Goal: Information Seeking & Learning: Learn about a topic

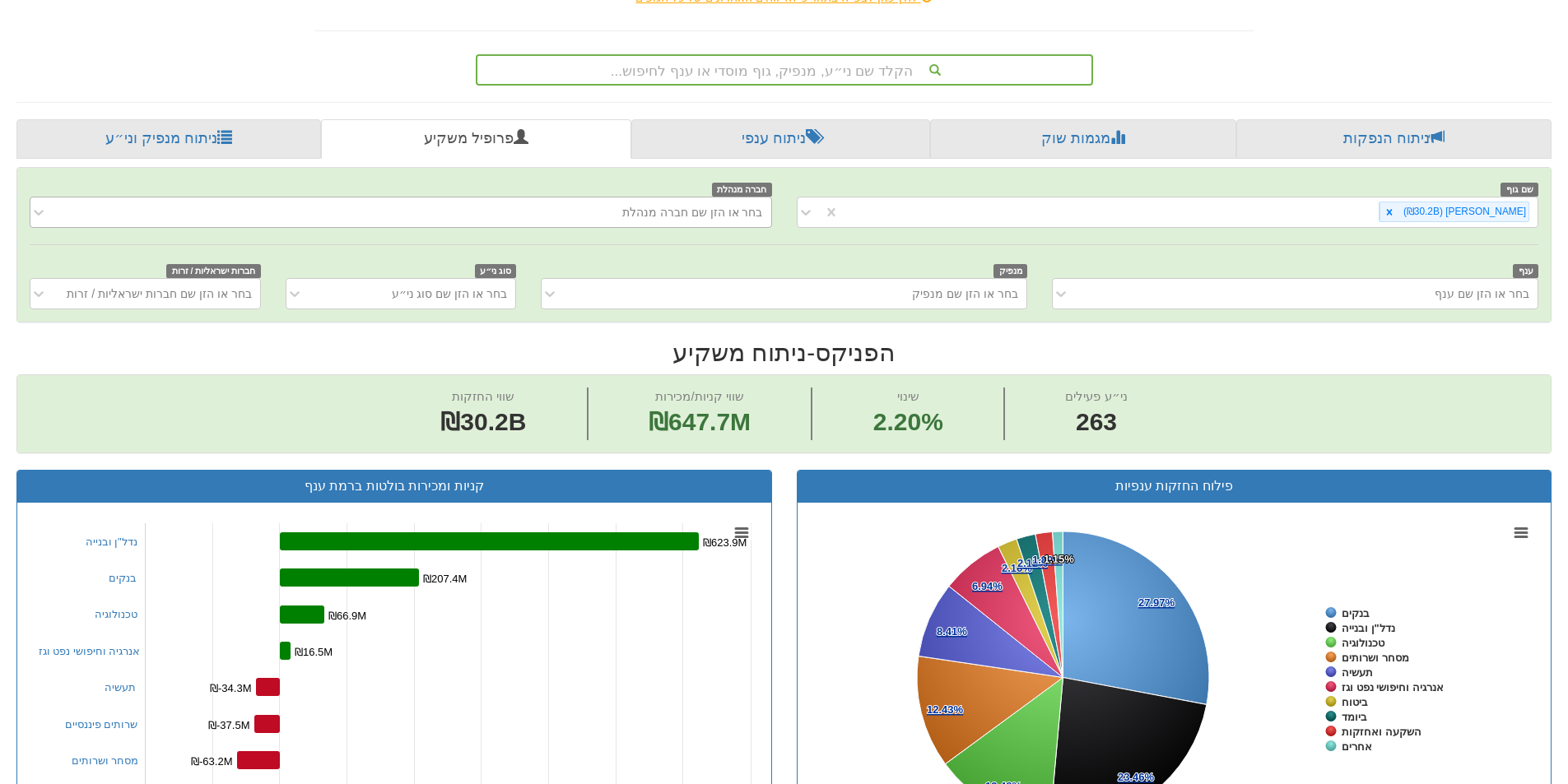
scroll to position [247, 0]
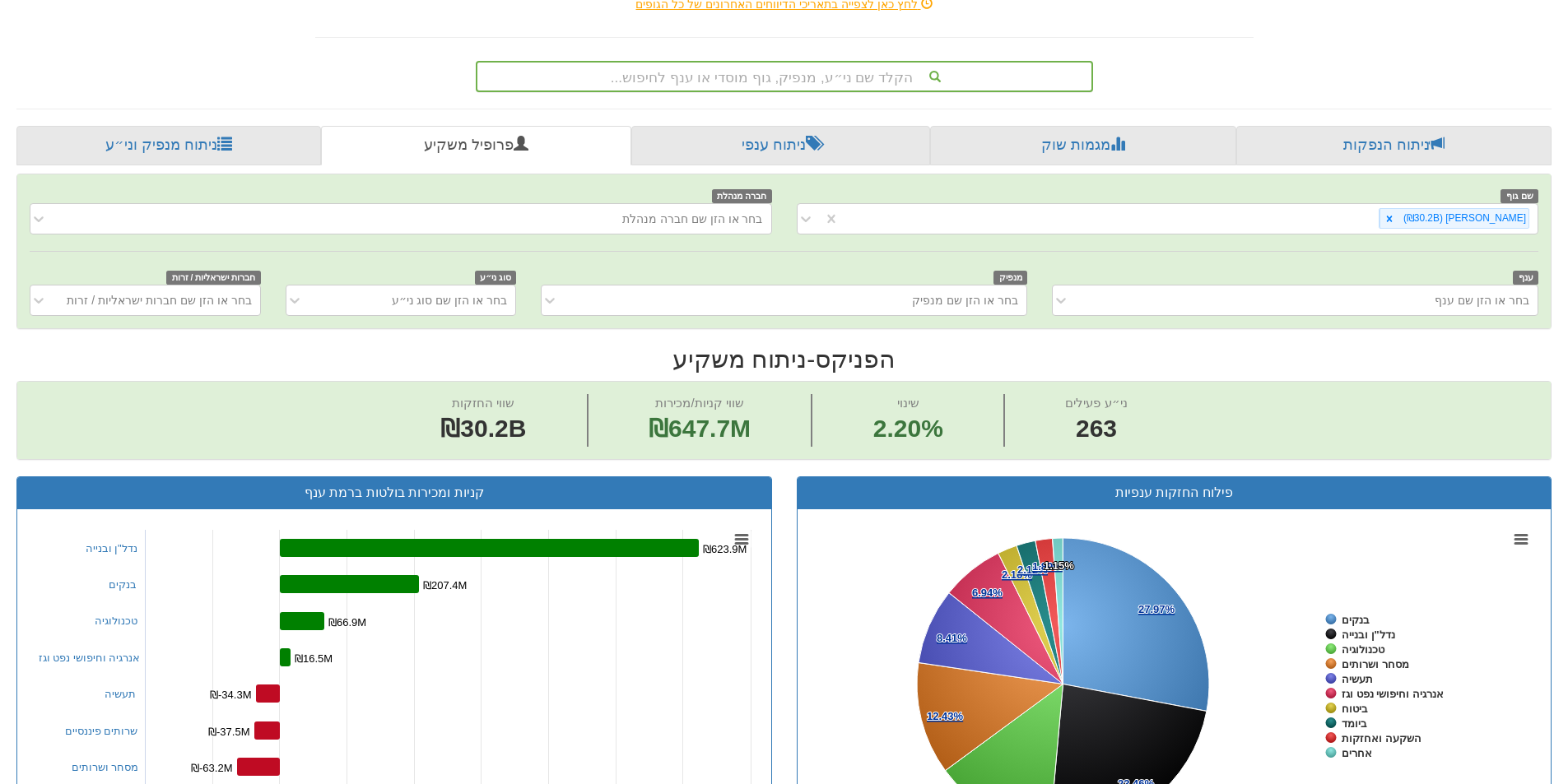
click at [839, 86] on div "הקלד שם ני״ע, מנפיק, גוף מוסדי או ענף לחיפוש..." at bounding box center [784, 76] width 614 height 28
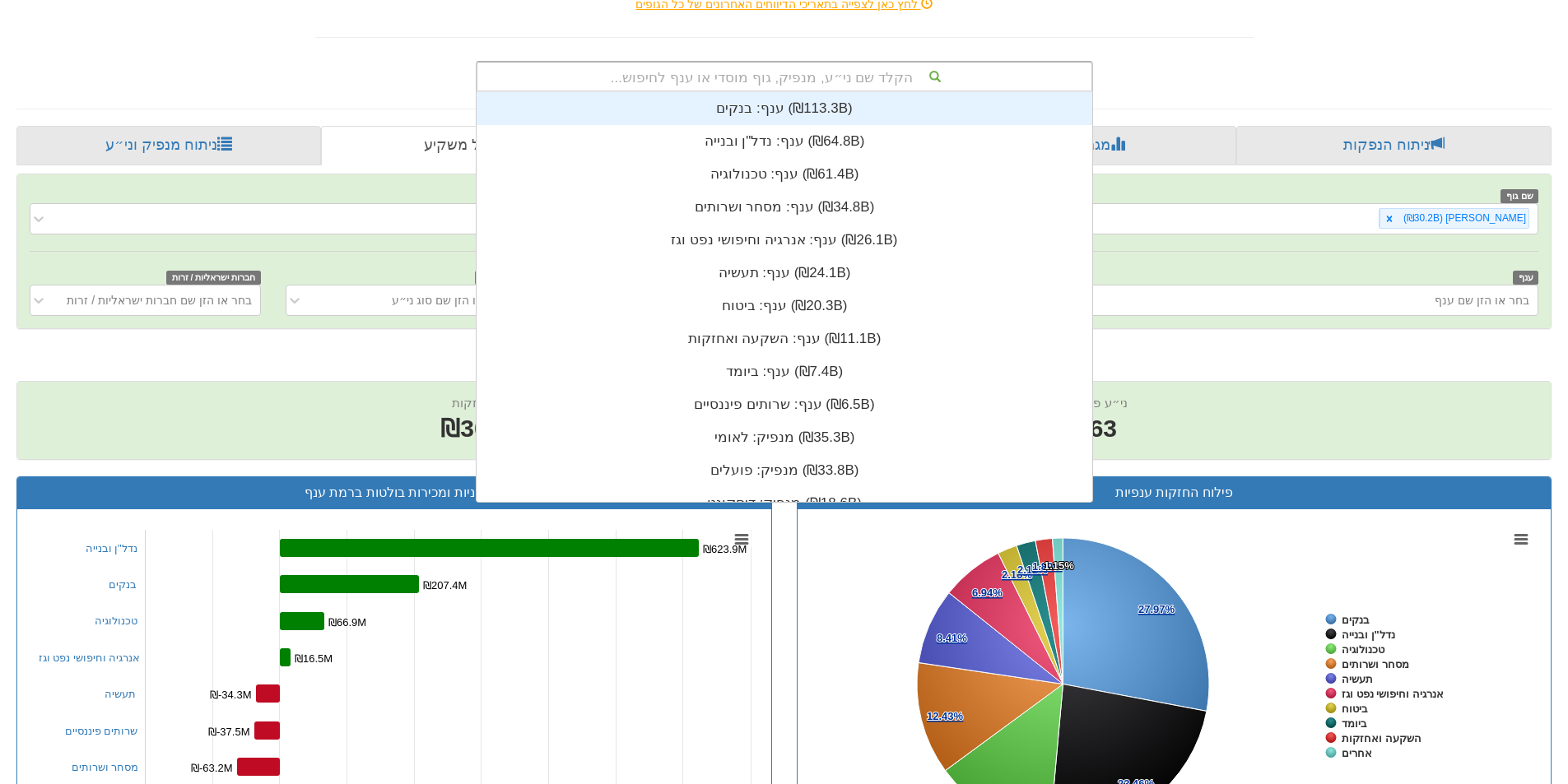
scroll to position [410, 0]
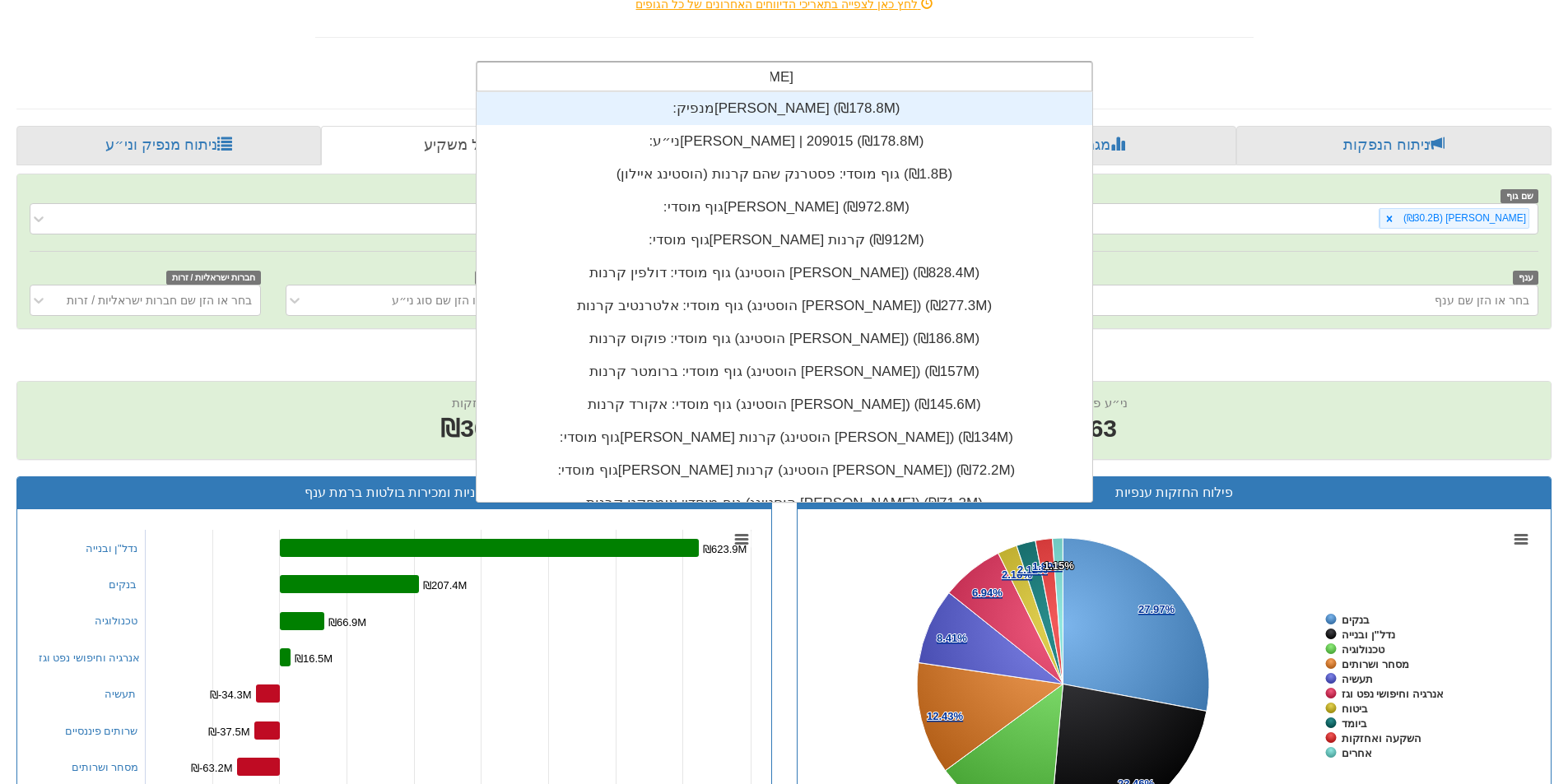
type input "איילון"
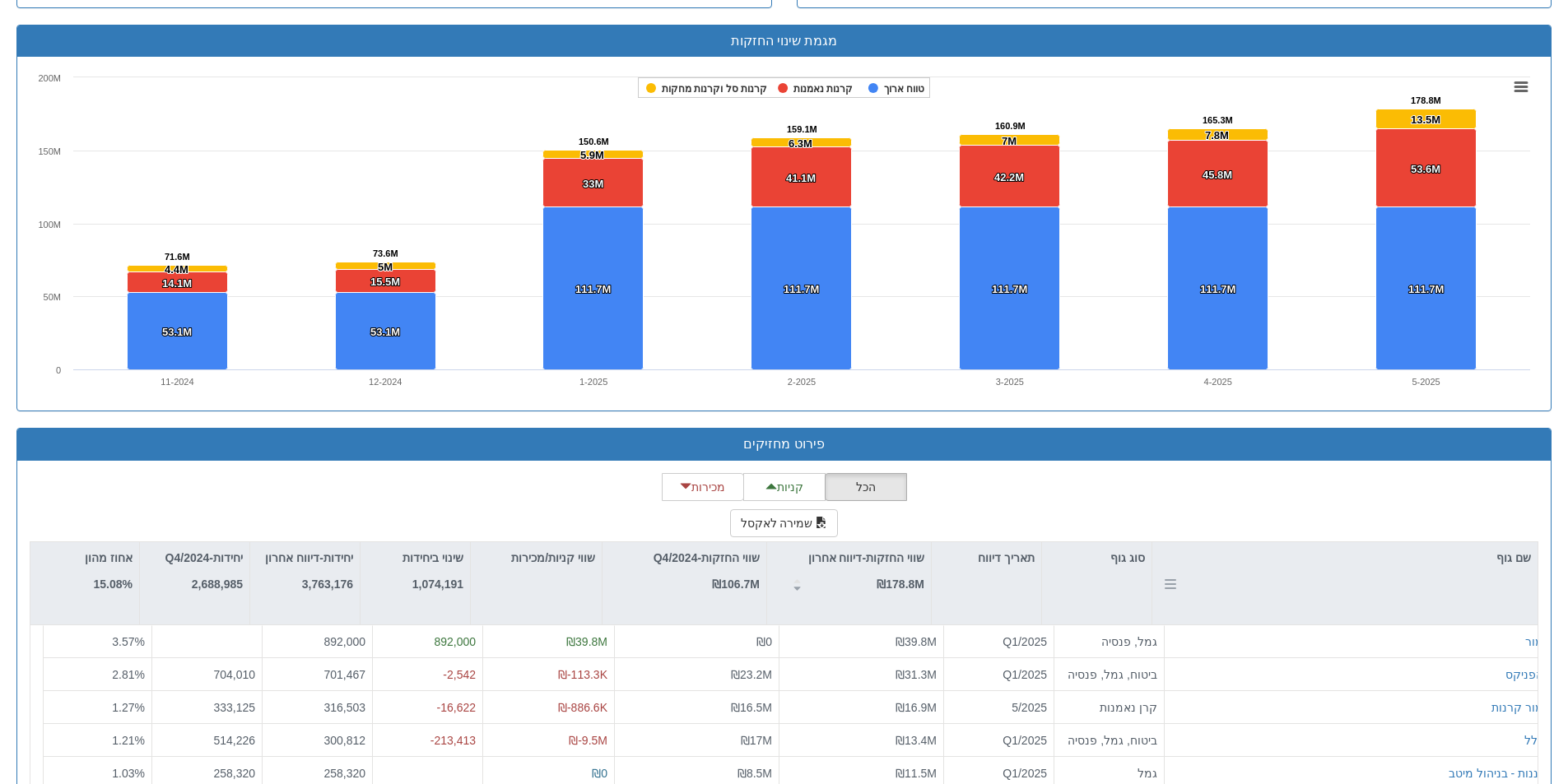
scroll to position [1183, 0]
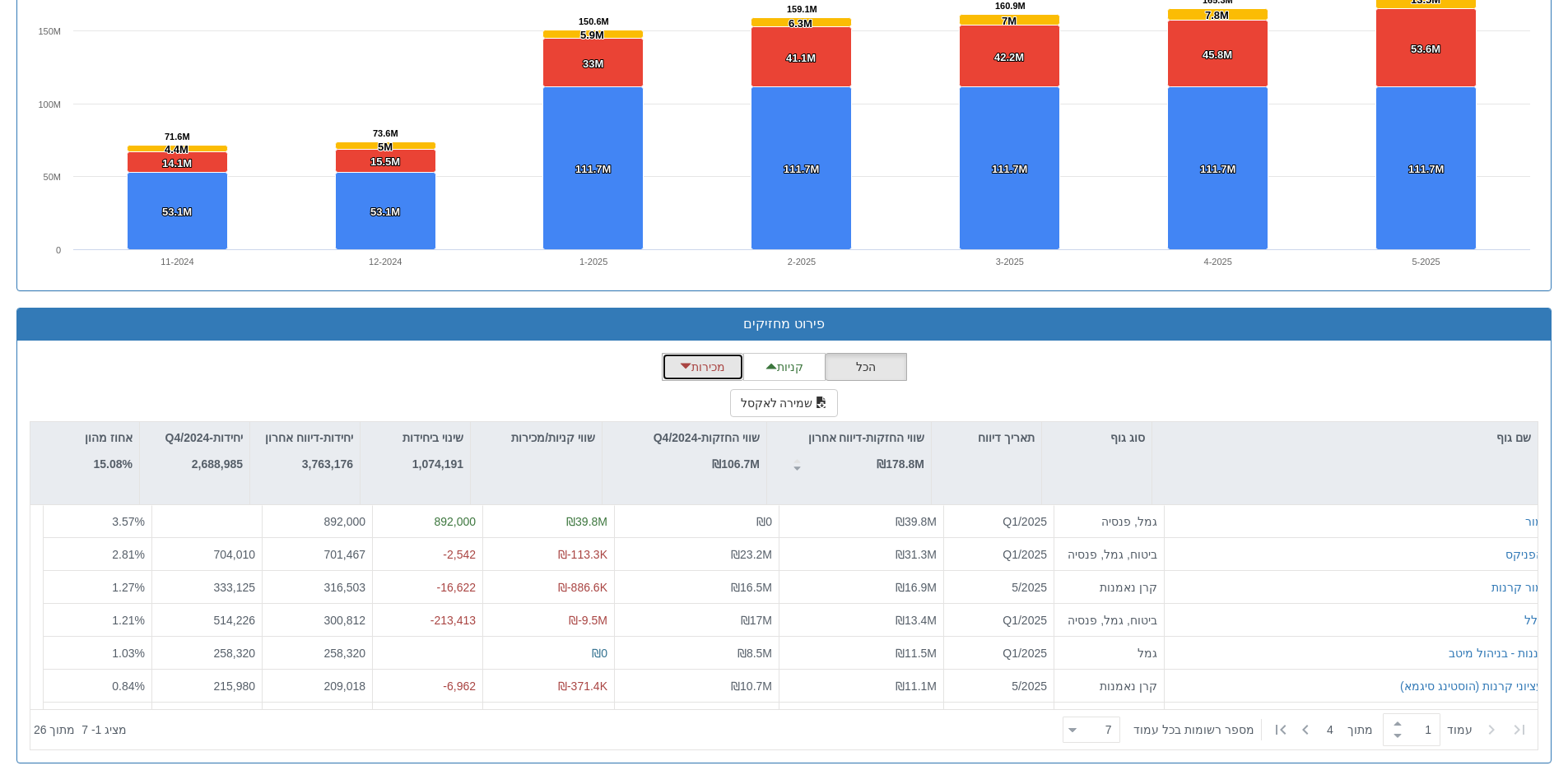
click at [700, 365] on button "מכירות" at bounding box center [703, 367] width 82 height 28
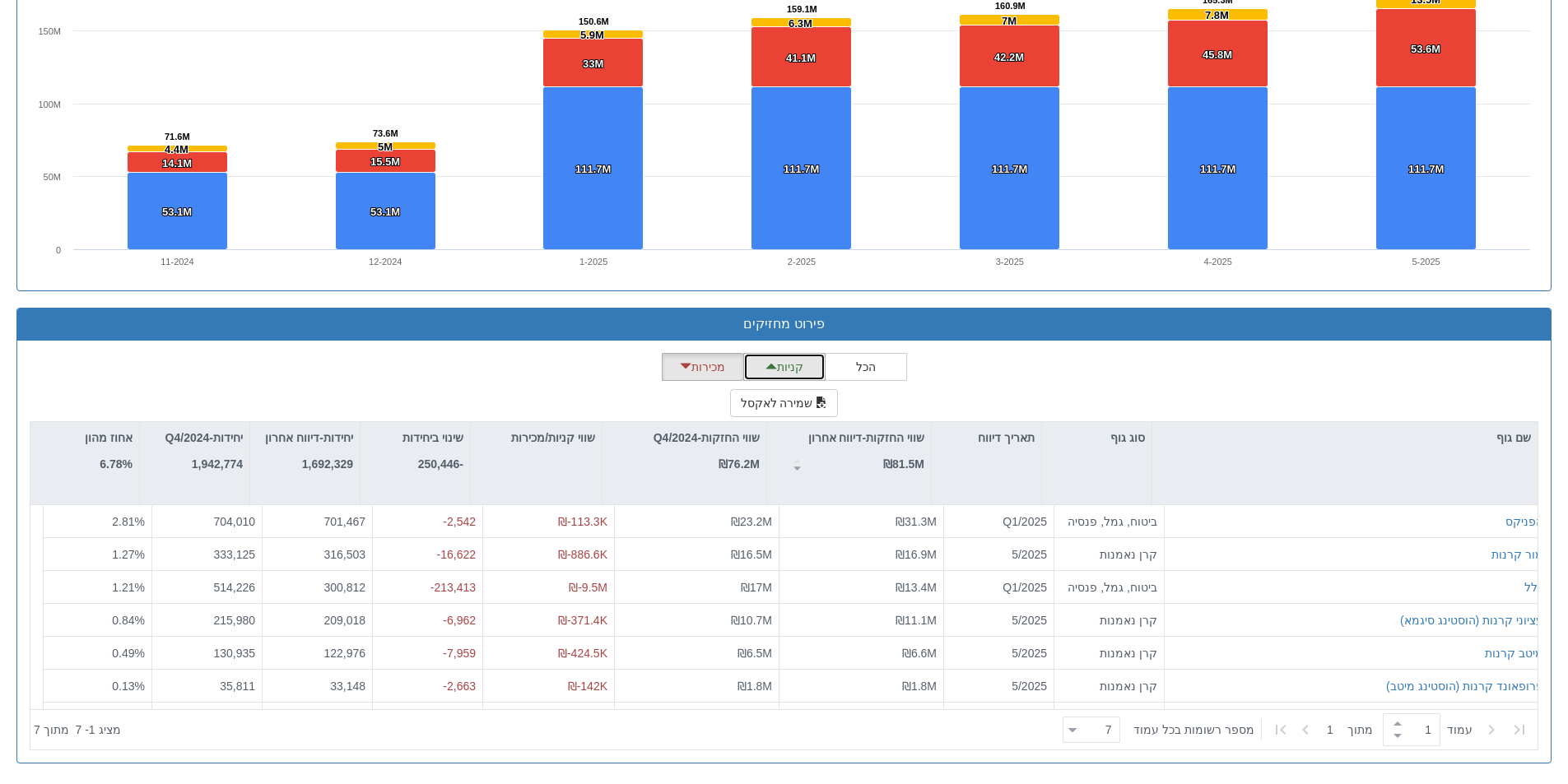
click at [795, 373] on button "קניות" at bounding box center [784, 367] width 82 height 28
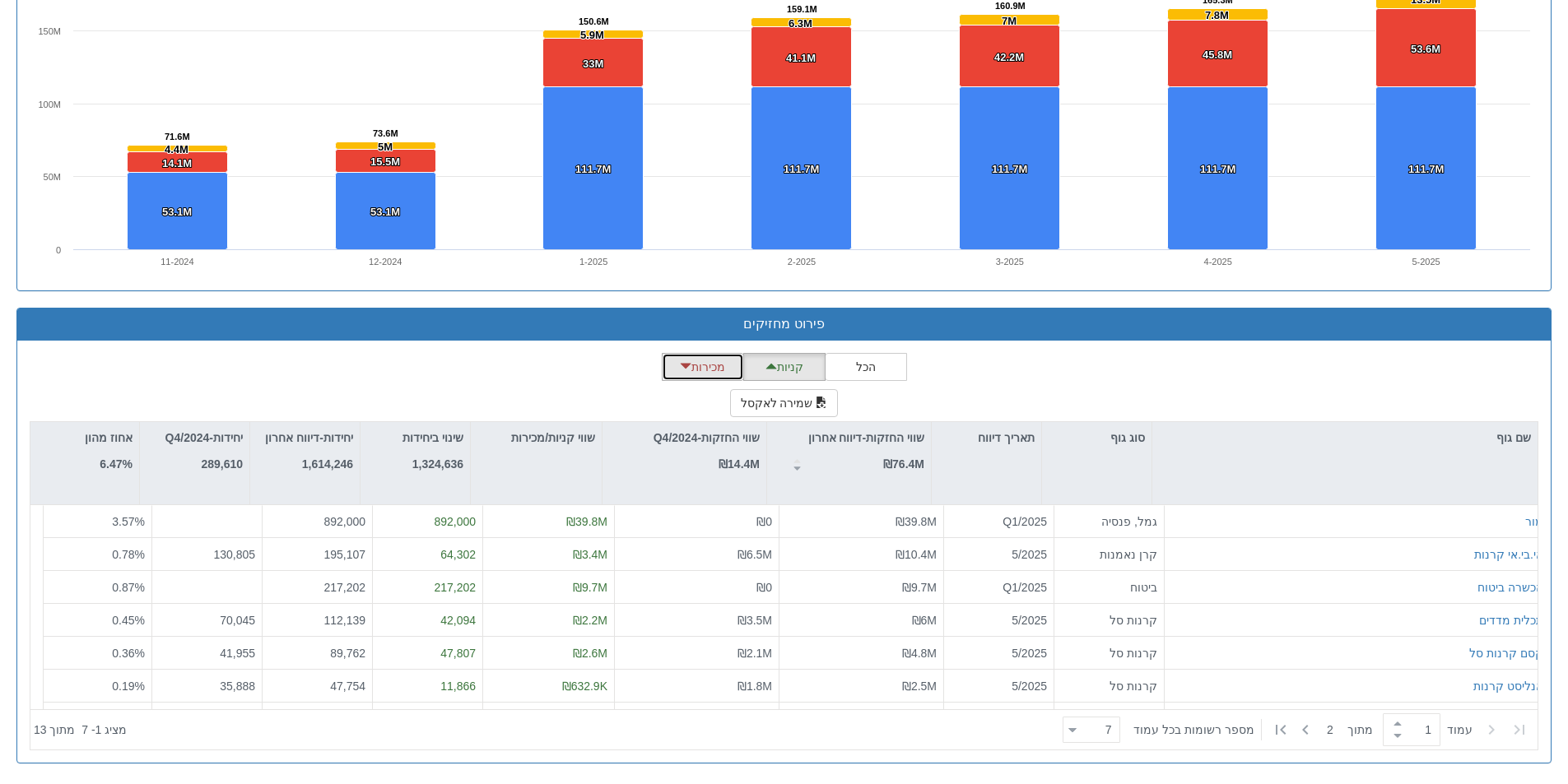
click at [698, 364] on button "מכירות" at bounding box center [703, 367] width 82 height 28
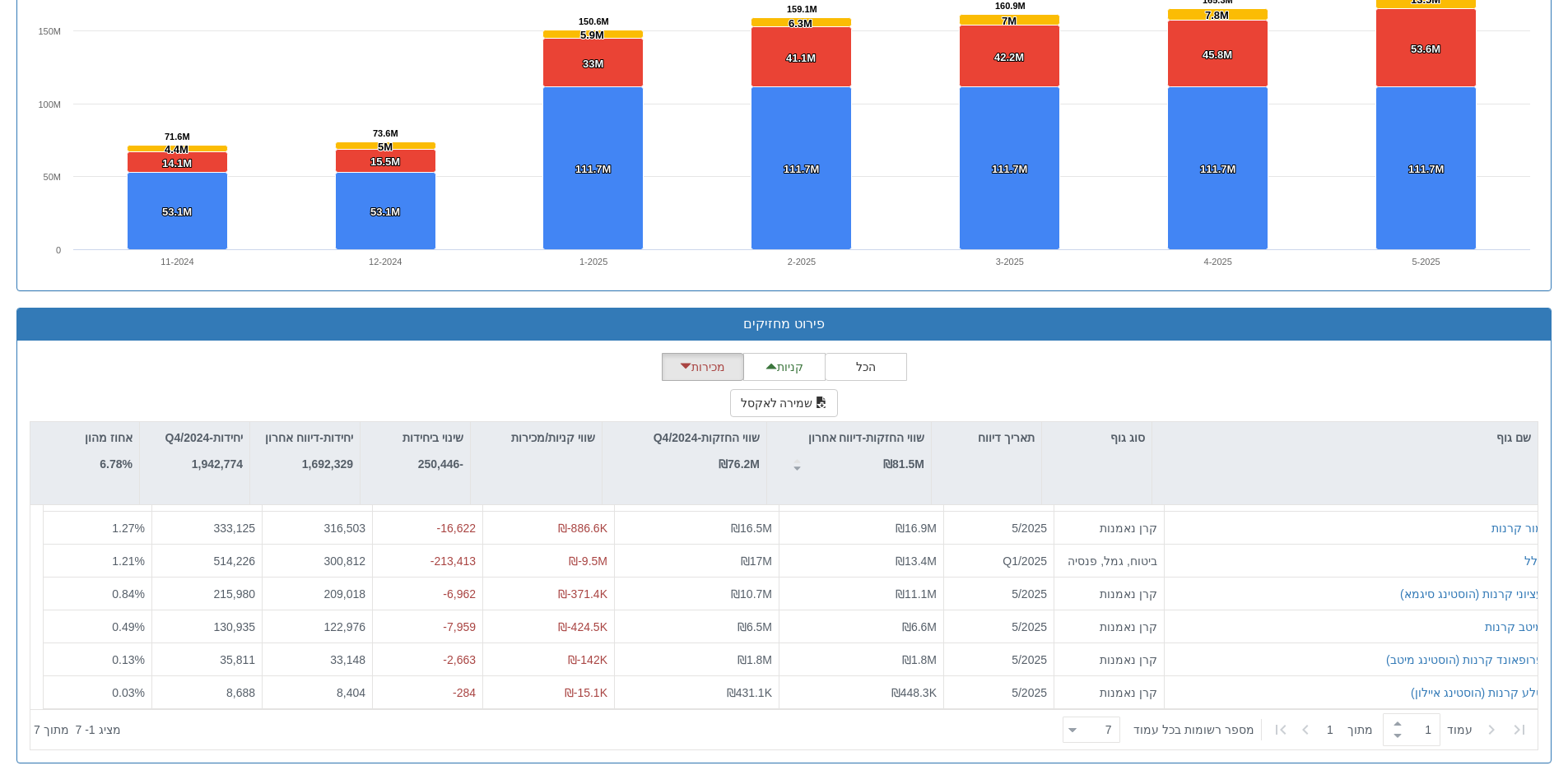
click at [1281, 731] on icon at bounding box center [1281, 730] width 20 height 20
click at [1394, 728] on span at bounding box center [1398, 724] width 18 height 13
click at [1301, 732] on icon at bounding box center [1306, 730] width 20 height 20
click at [1429, 725] on input "1" at bounding box center [1419, 730] width 26 height 32
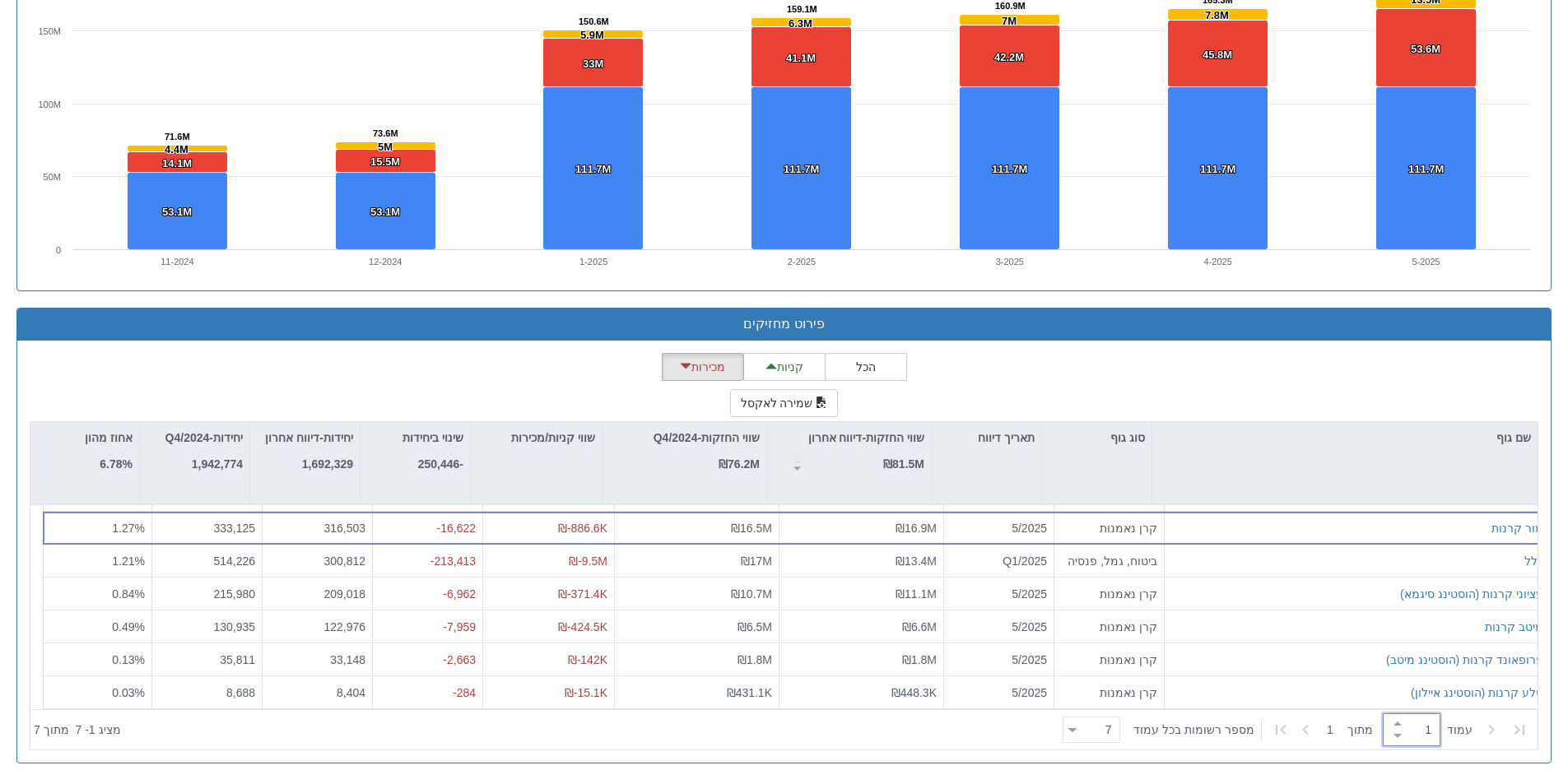
drag, startPoint x: 1429, startPoint y: 725, endPoint x: 1444, endPoint y: 722, distance: 15.3
click at [1441, 722] on div "1" at bounding box center [1412, 730] width 58 height 33
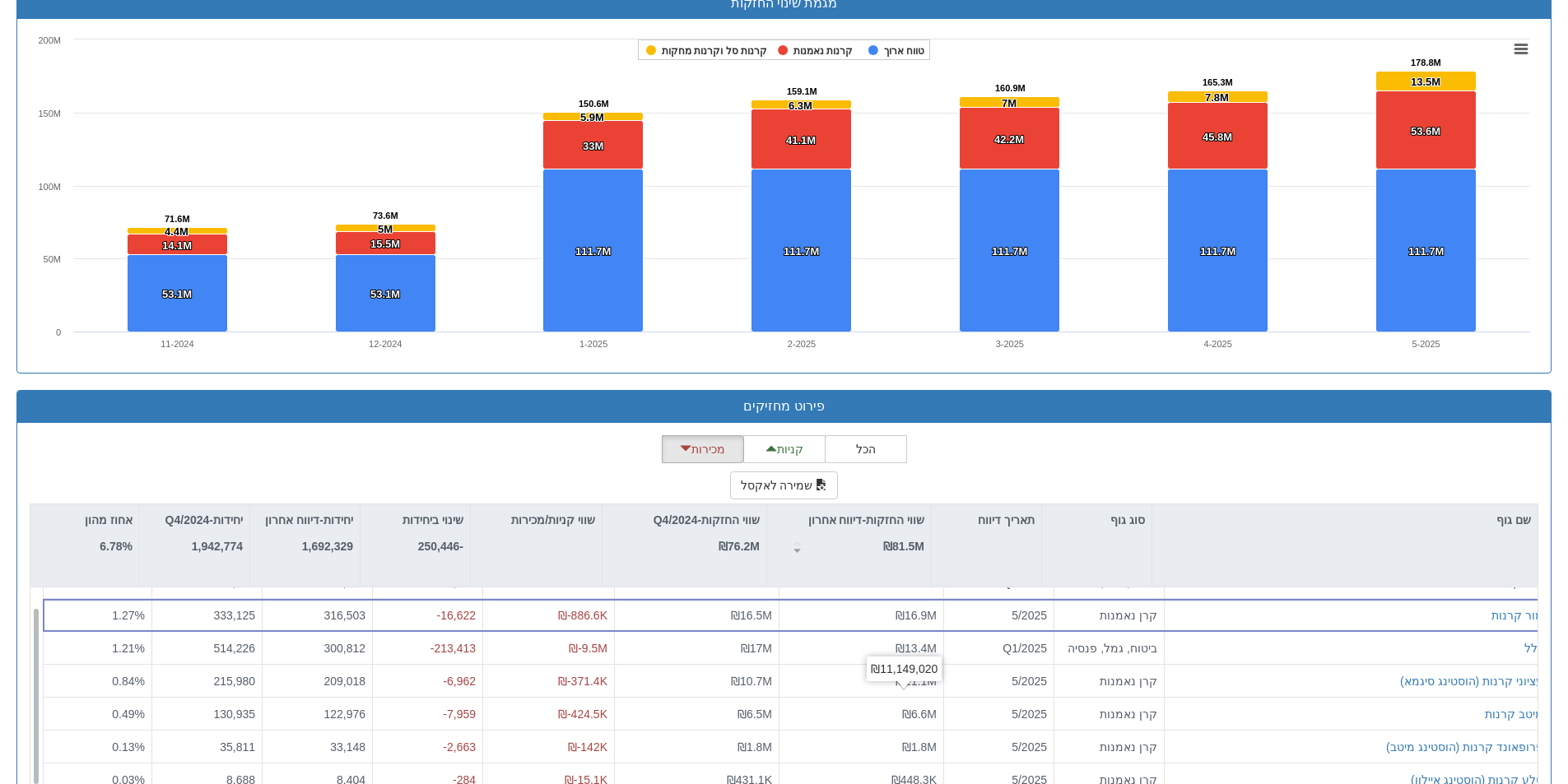
scroll to position [26, 0]
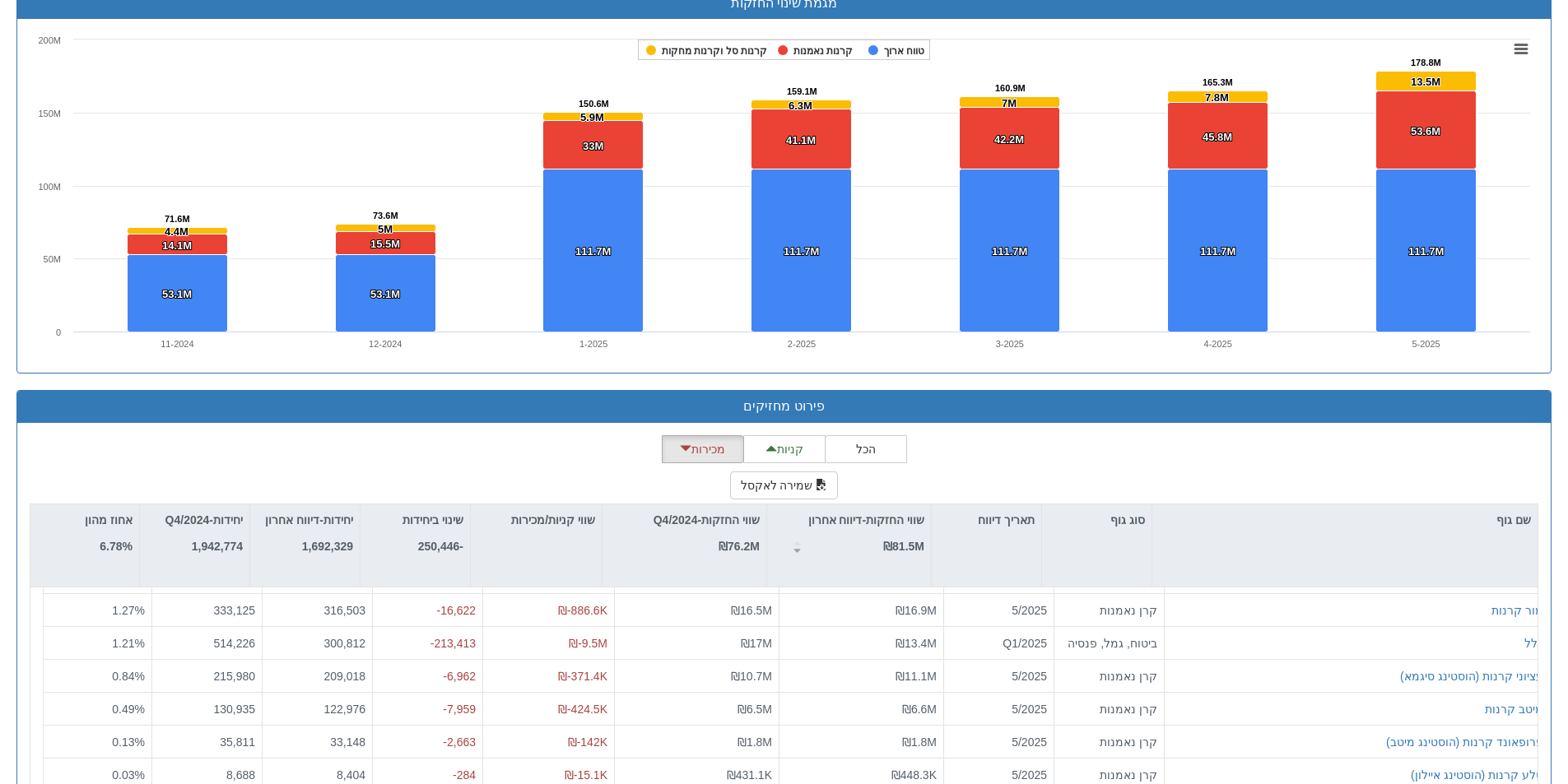
type input "1"
